Goal: Task Accomplishment & Management: Complete application form

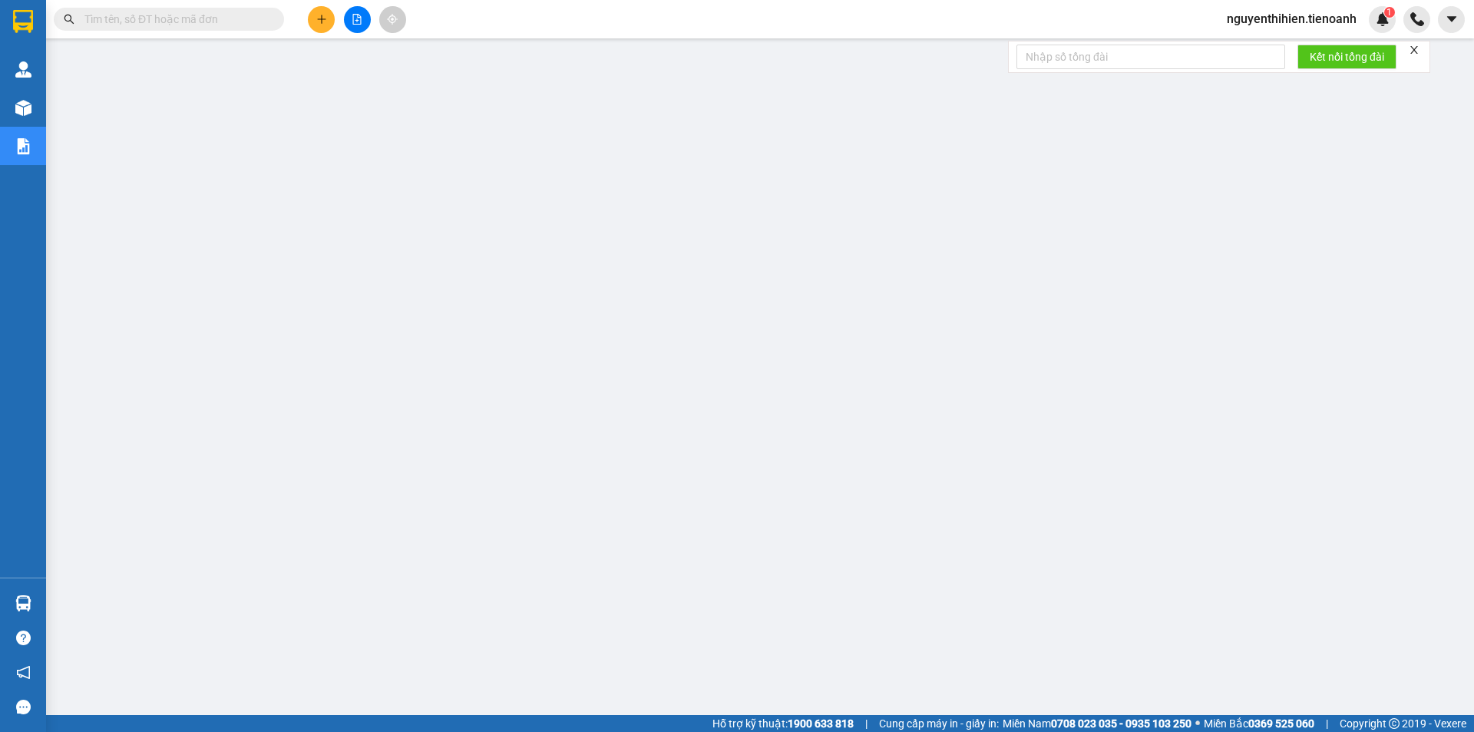
click at [163, 12] on input "text" at bounding box center [174, 19] width 181 height 17
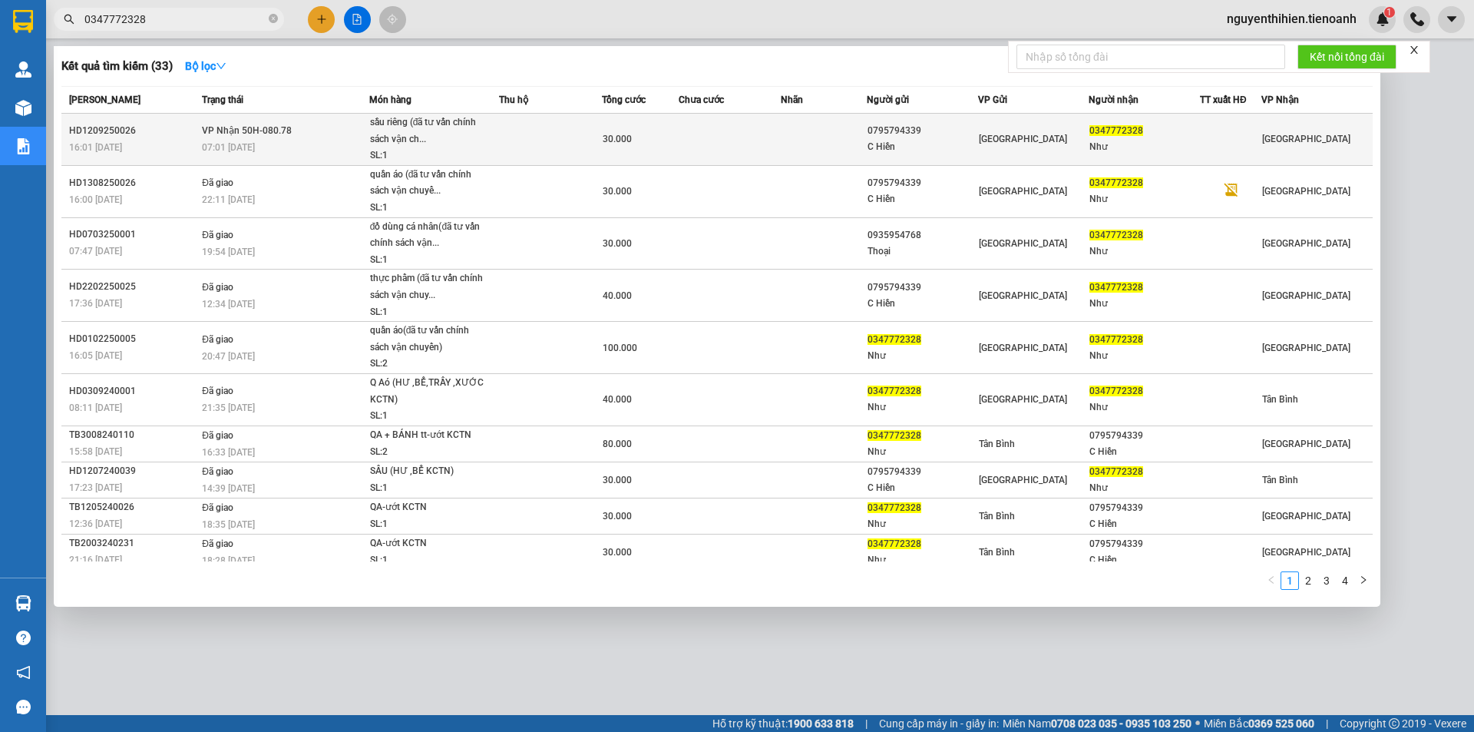
type input "0347772328"
click at [1063, 138] on div "[GEOGRAPHIC_DATA]" at bounding box center [1034, 139] width 110 height 17
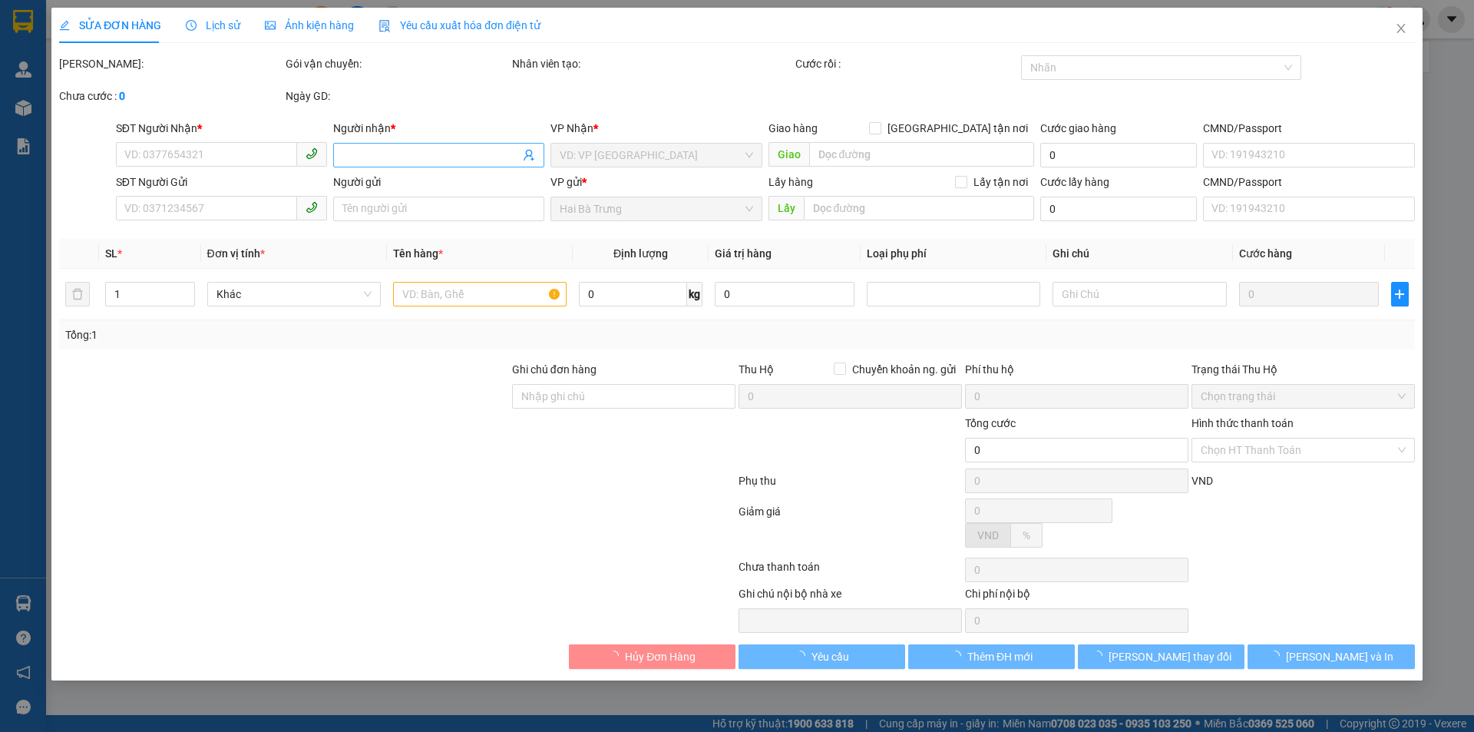
type input "0347772328"
type input "Như"
type input "066196009119"
type input "0795794339"
type input "C Hiền"
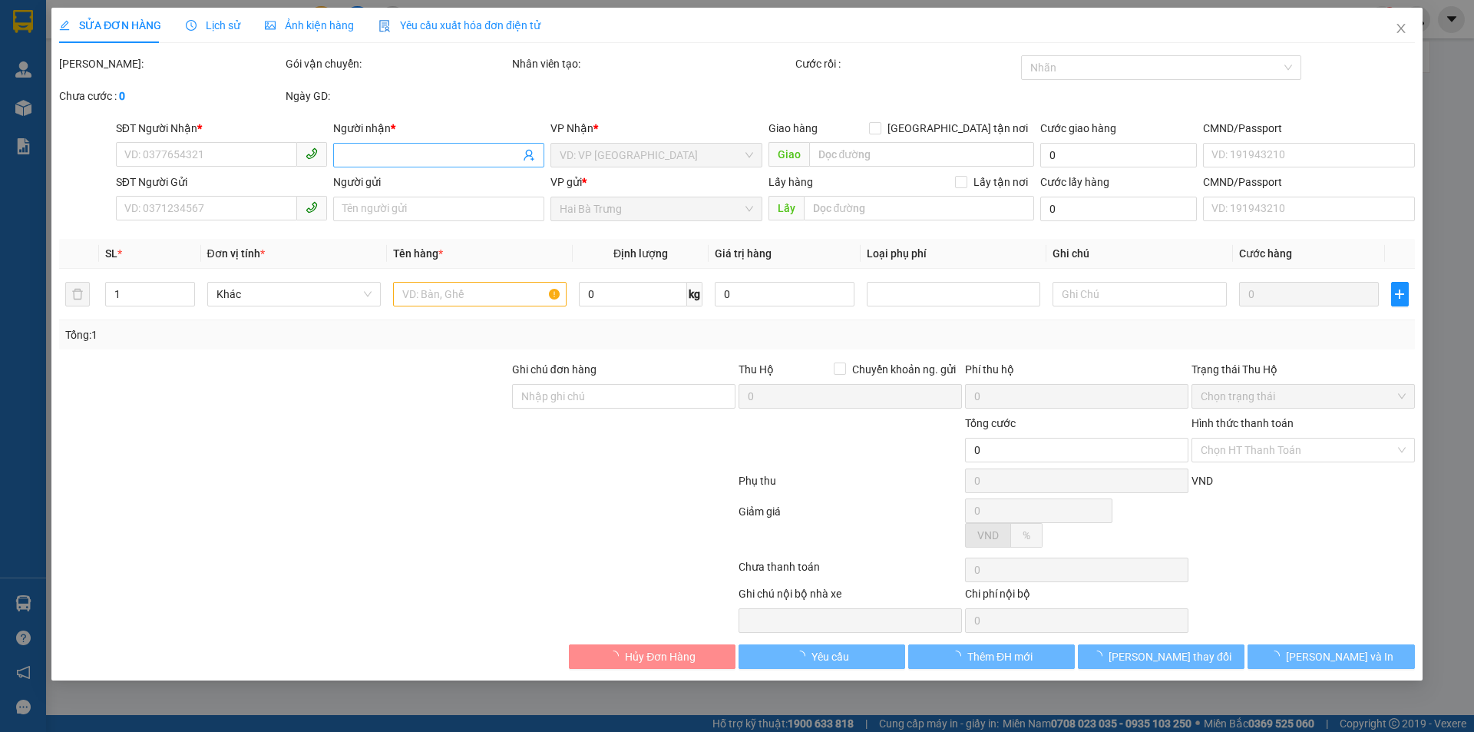
type input "30.000"
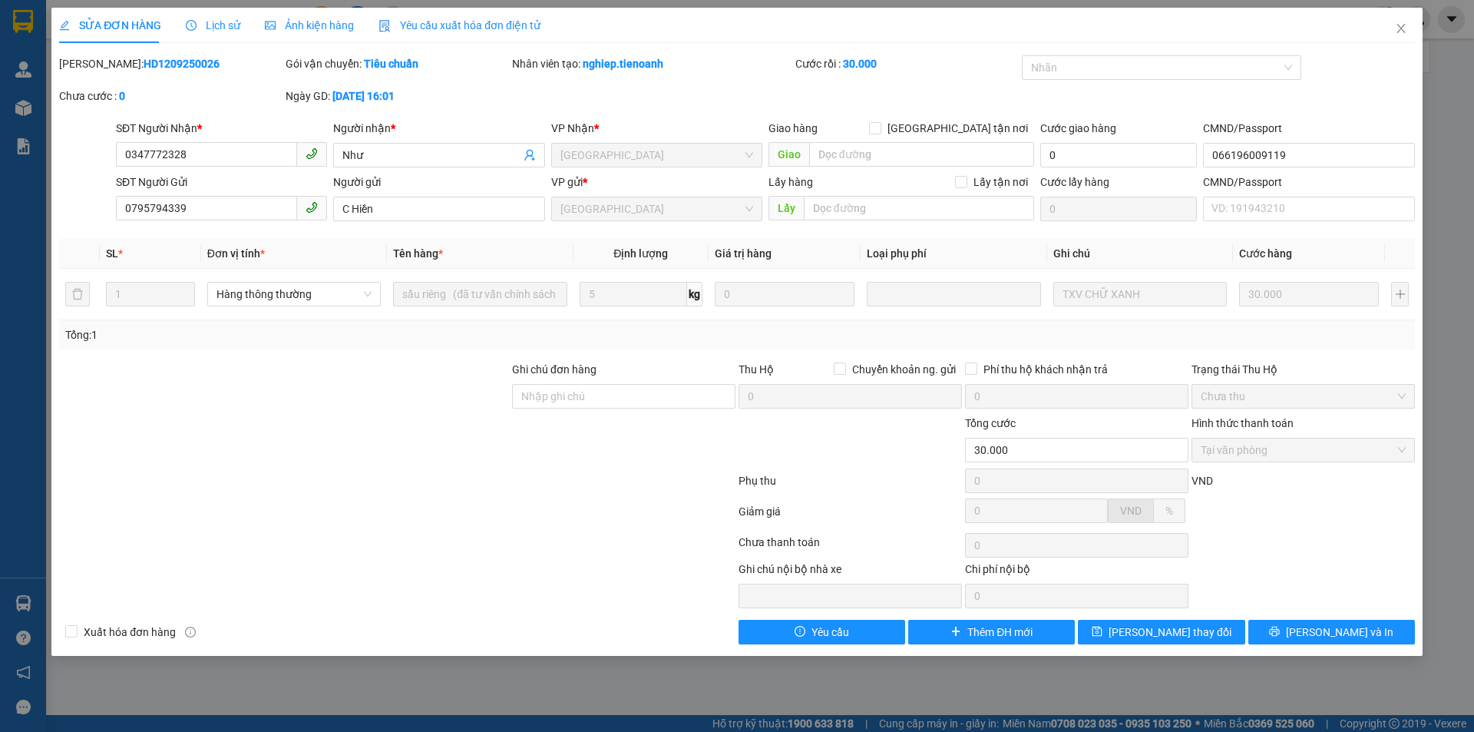
click at [224, 19] on span "Lịch sử" at bounding box center [213, 25] width 55 height 12
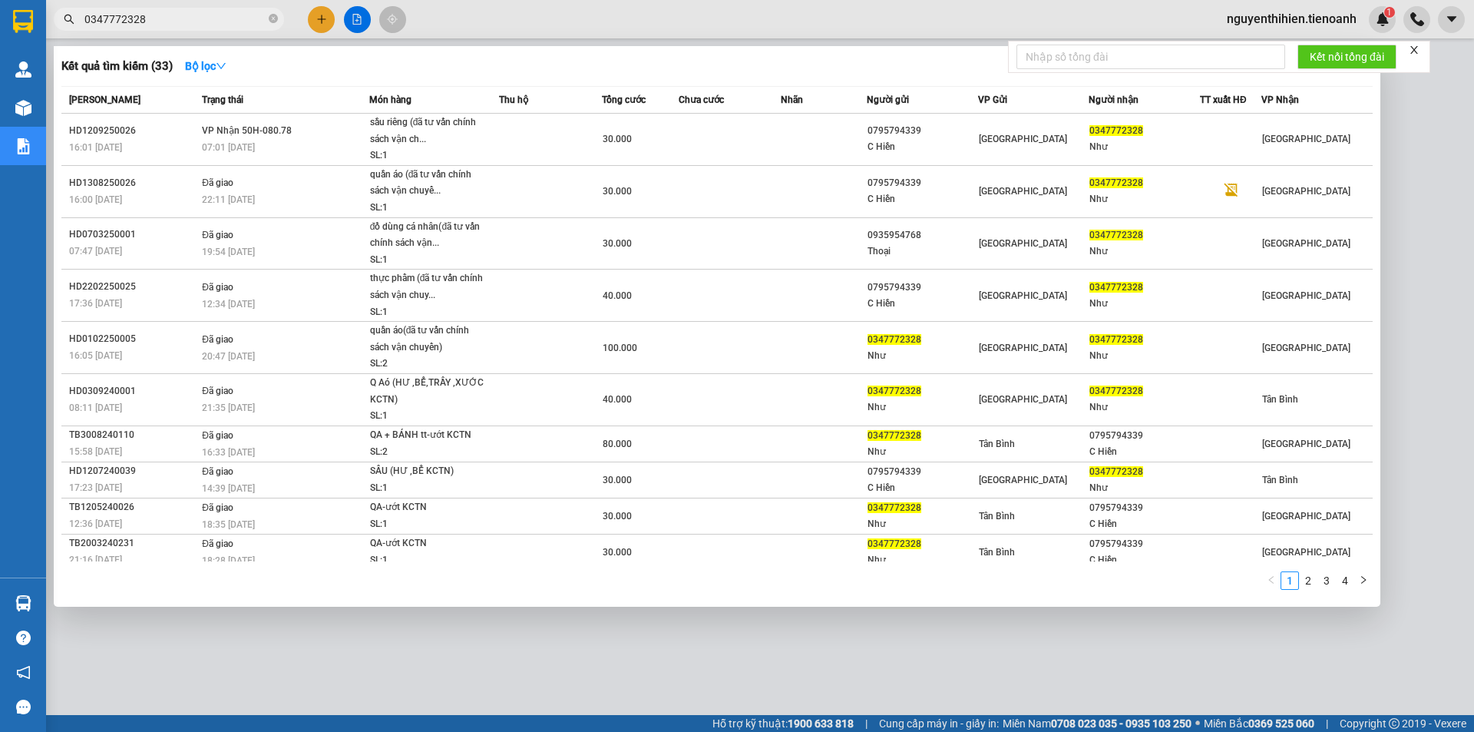
click at [203, 17] on input "0347772328" at bounding box center [174, 19] width 181 height 17
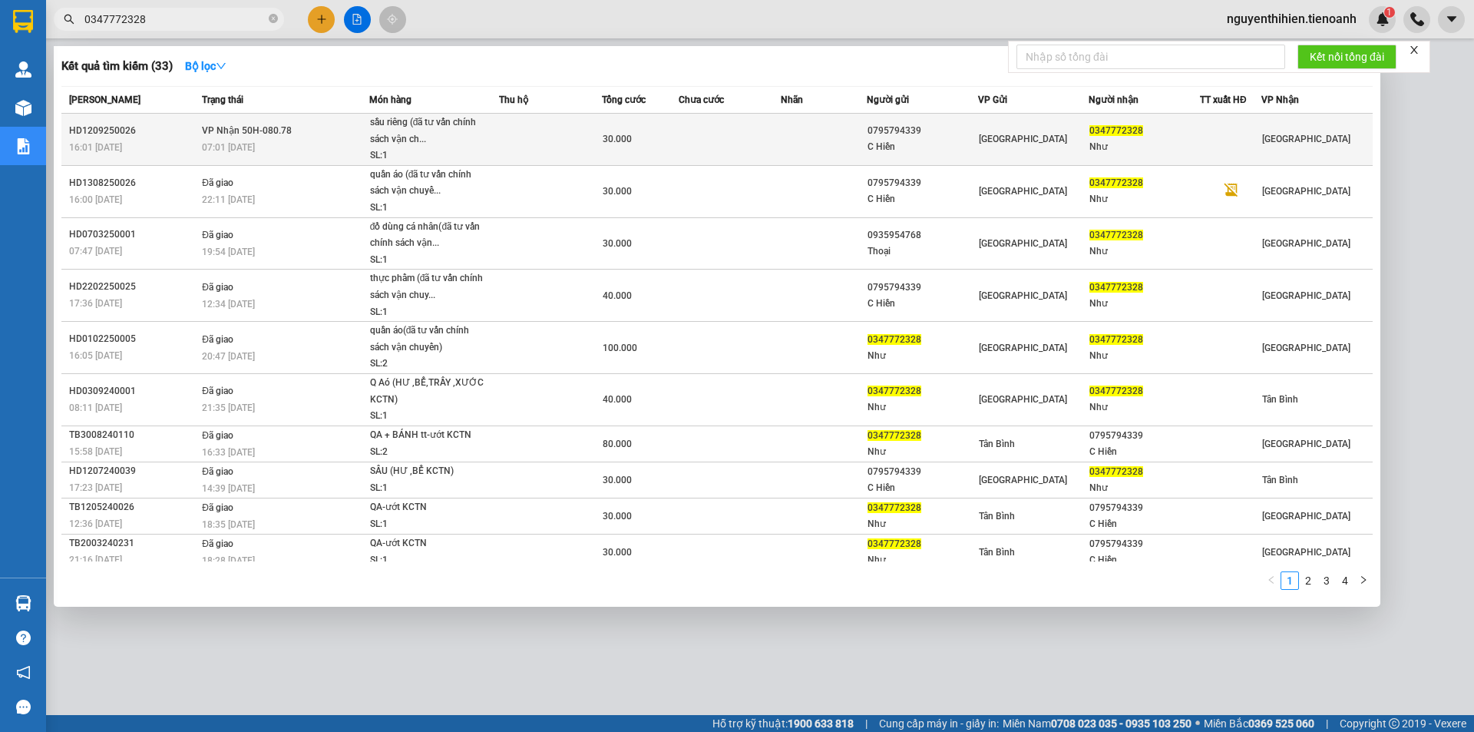
click at [906, 149] on div "C Hiền" at bounding box center [923, 147] width 110 height 16
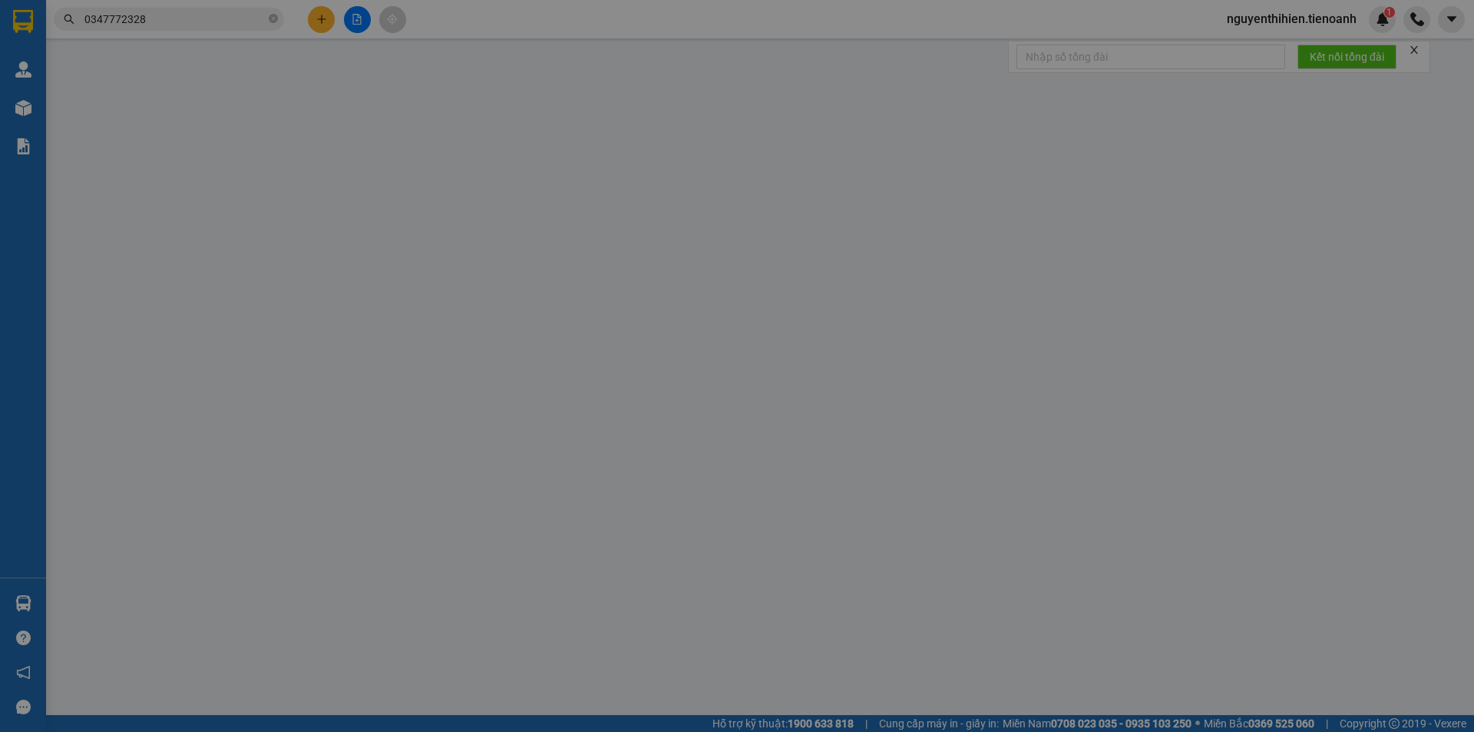
type input "0347772328"
type input "Như"
type input "066196009119"
type input "0795794339"
type input "C Hiền"
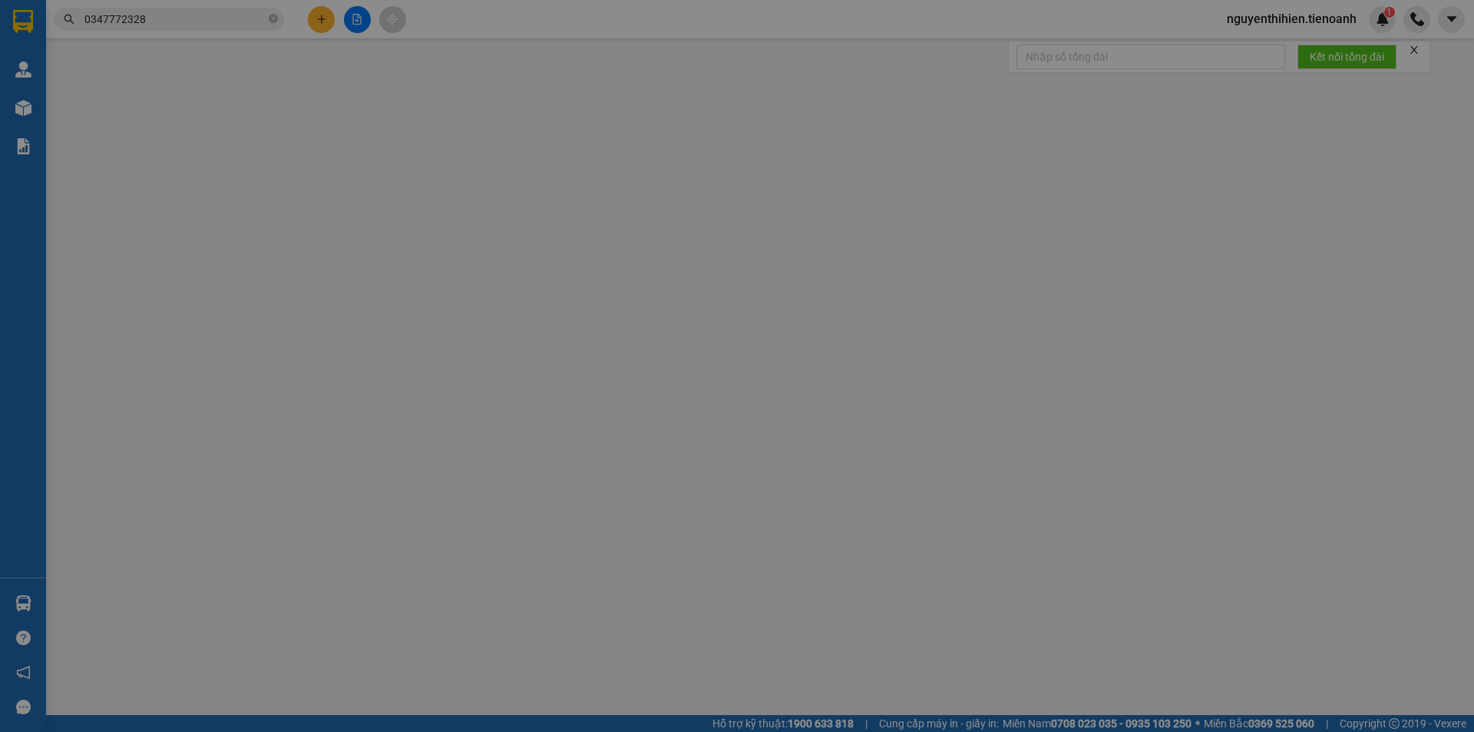
type input "30.000"
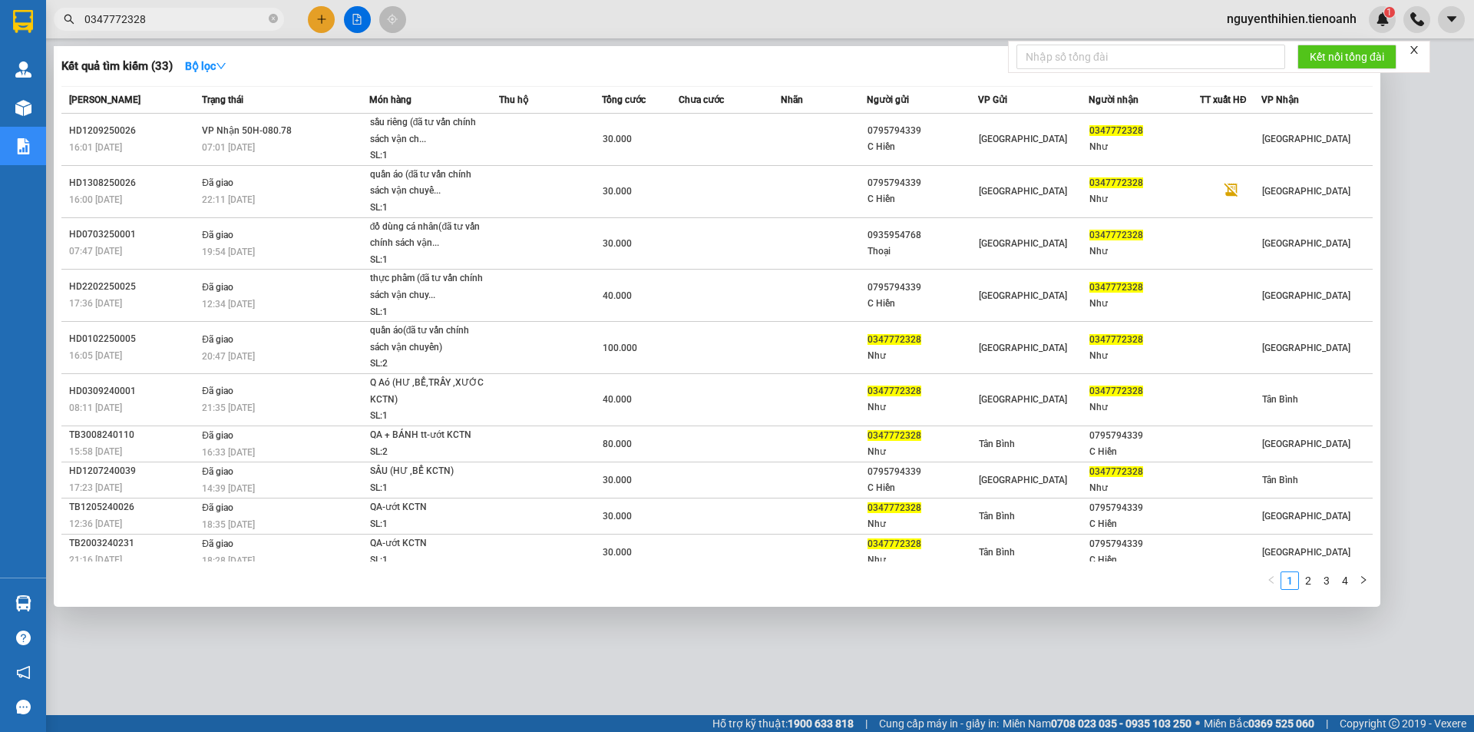
click at [177, 24] on input "0347772328" at bounding box center [174, 19] width 181 height 17
